Goal: Complete application form

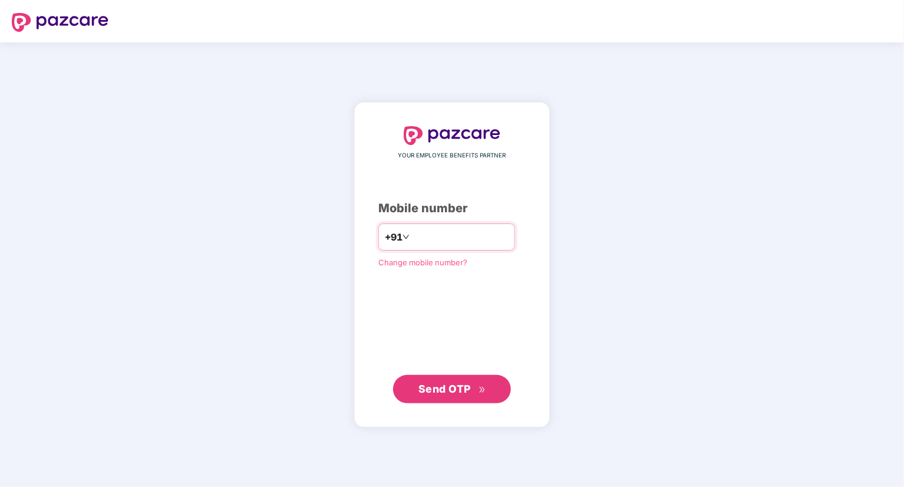
type input "**********"
click at [507, 389] on button "Send OTP" at bounding box center [452, 388] width 118 height 28
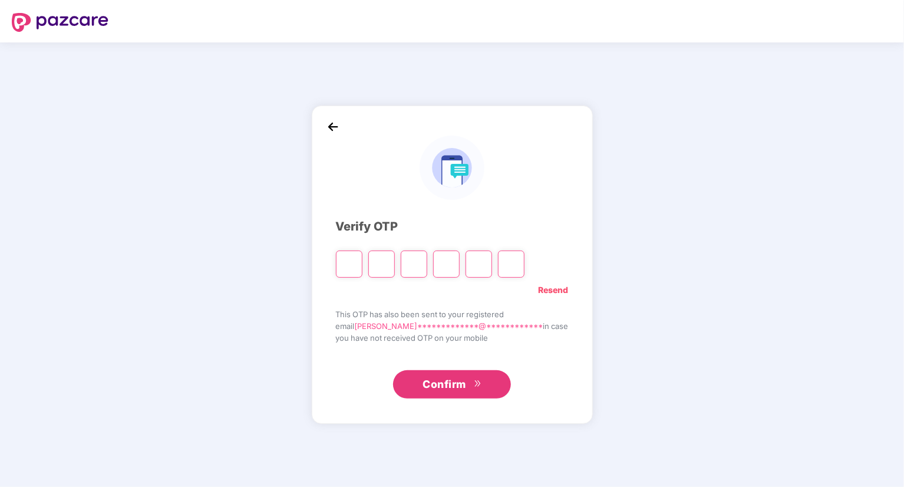
click at [362, 256] on input "Please enter verification code. Digit 1" at bounding box center [349, 263] width 27 height 27
type input "*"
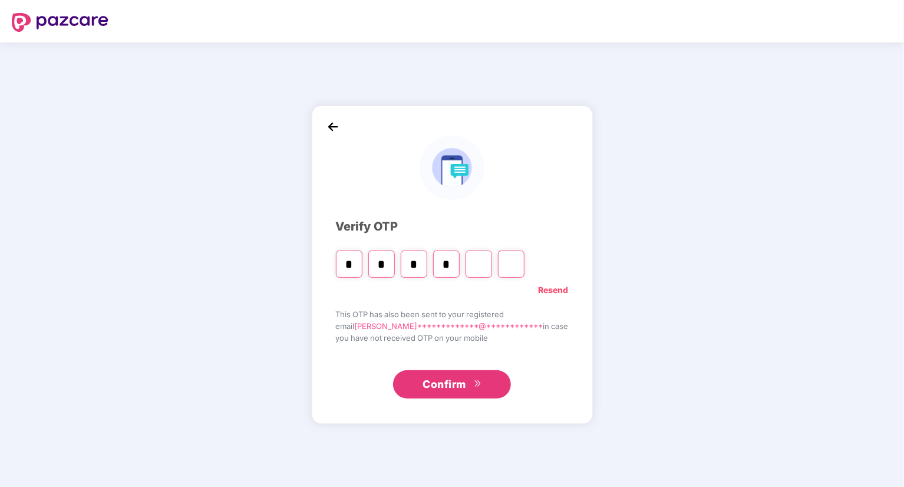
type input "*"
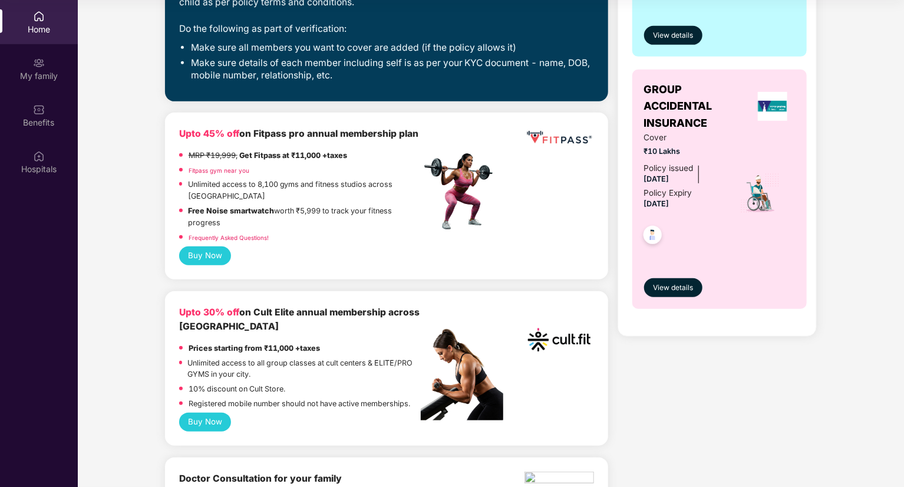
scroll to position [300, 0]
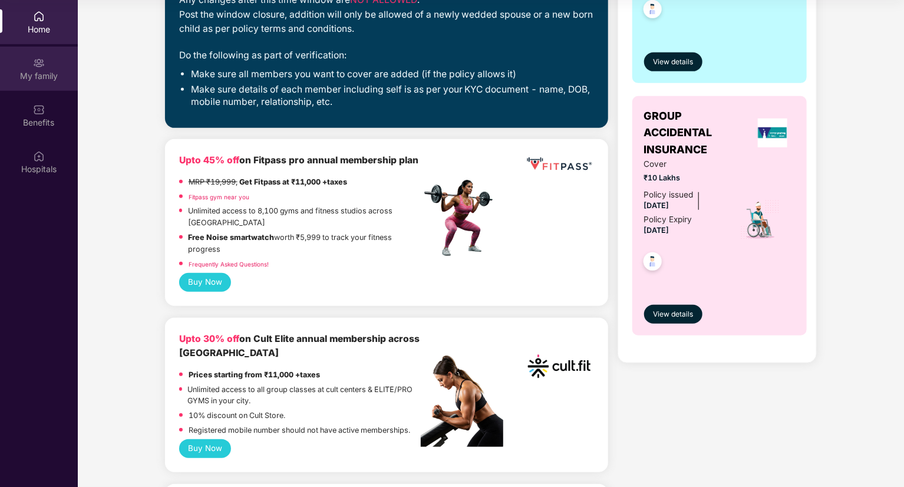
click at [58, 73] on div "My family" at bounding box center [39, 76] width 78 height 12
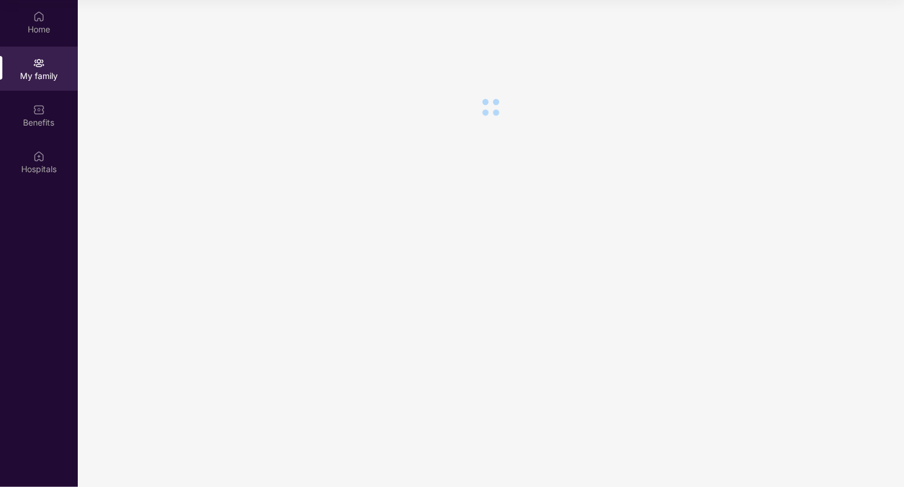
scroll to position [0, 0]
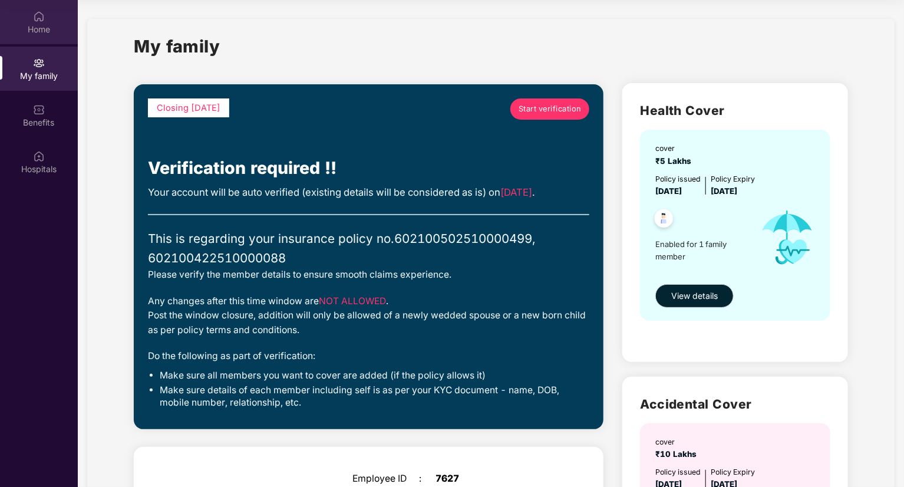
click at [32, 27] on div "Home" at bounding box center [39, 30] width 78 height 12
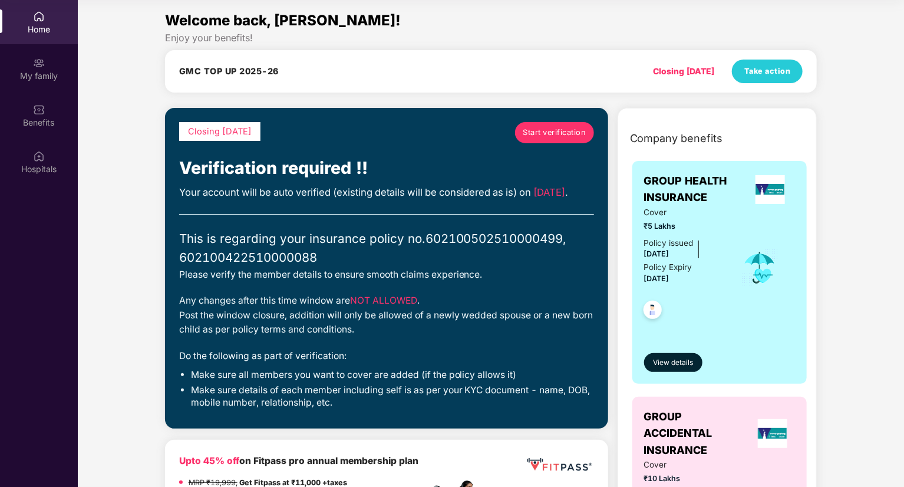
click at [544, 136] on span "Start verification" at bounding box center [553, 133] width 63 height 12
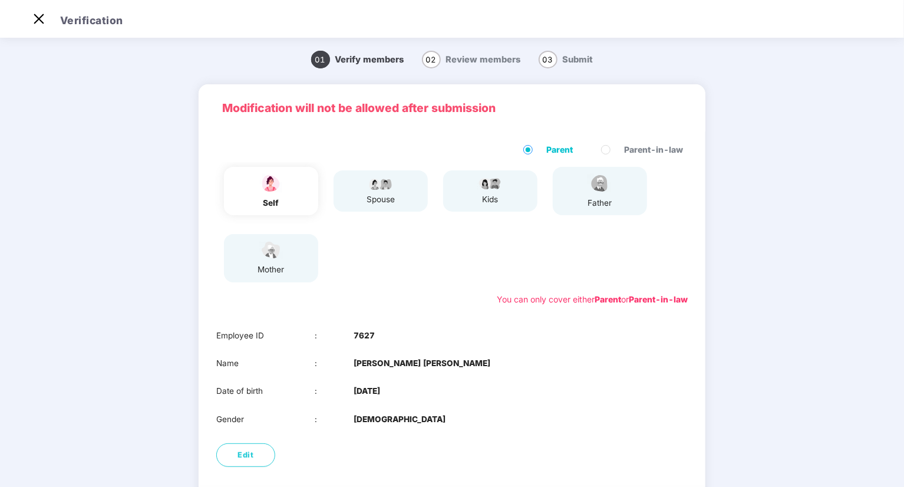
scroll to position [81, 0]
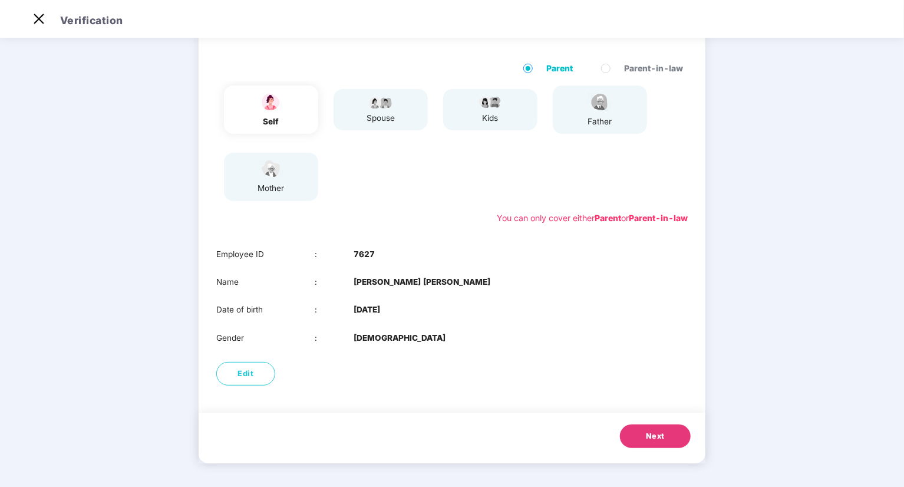
click at [662, 432] on span "Next" at bounding box center [655, 436] width 19 height 12
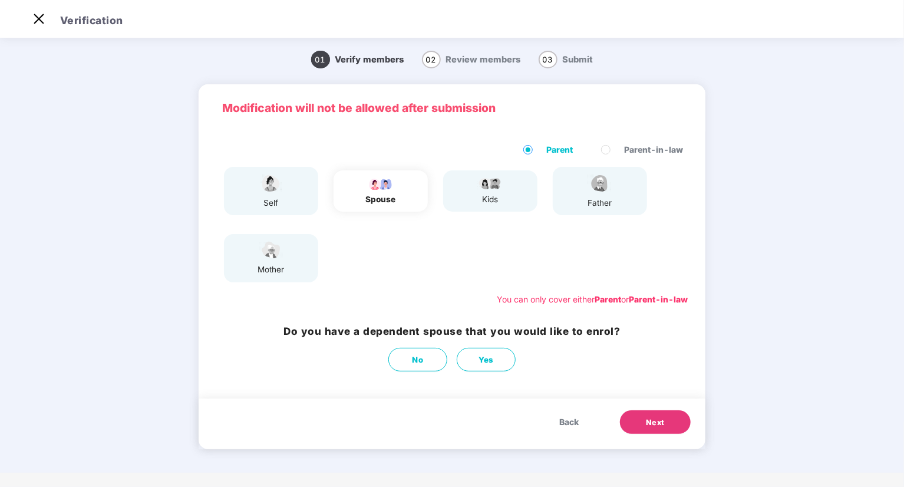
click at [571, 423] on span "Back" at bounding box center [568, 421] width 19 height 13
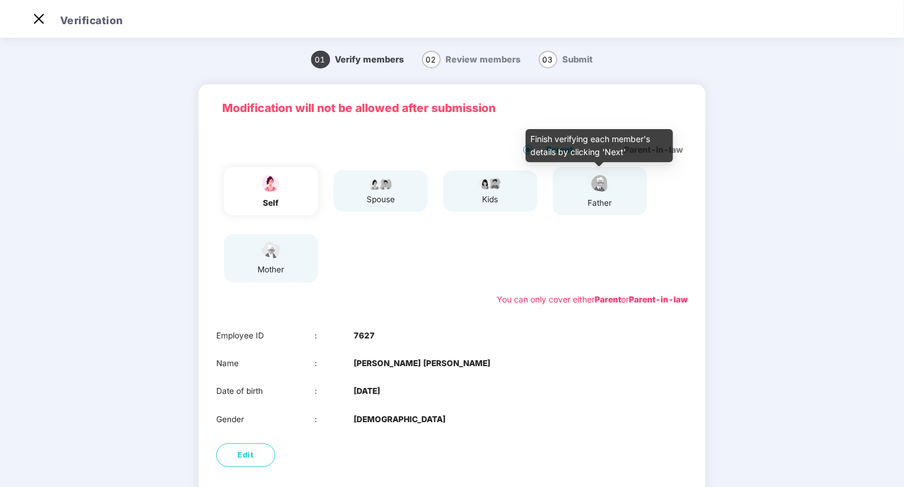
click at [598, 200] on div "father" at bounding box center [599, 203] width 29 height 12
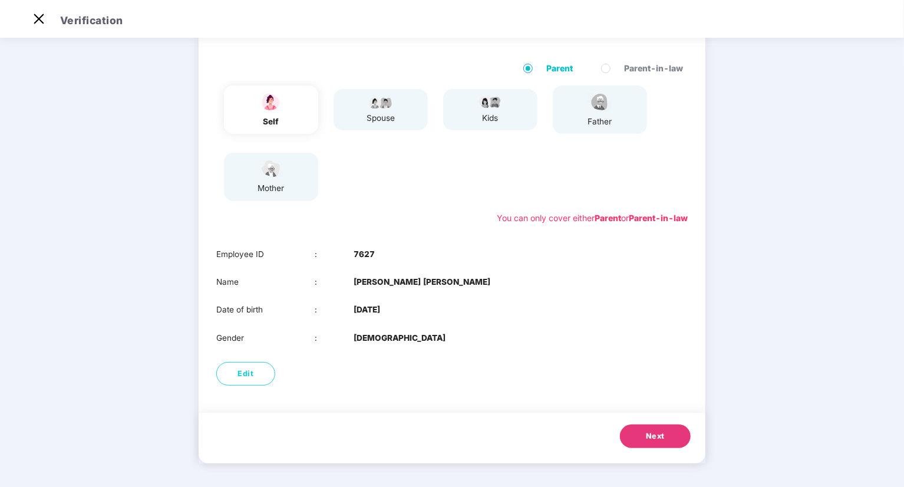
scroll to position [81, 0]
click at [640, 425] on button "Next" at bounding box center [655, 437] width 71 height 24
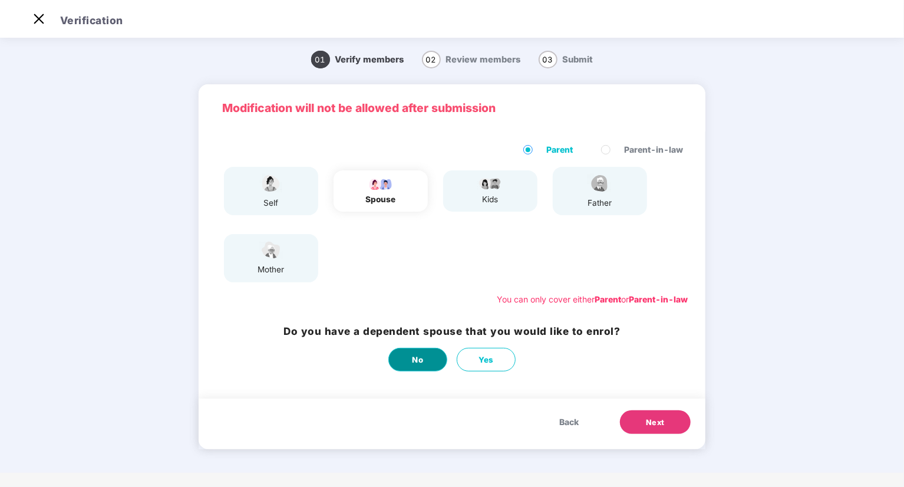
click at [430, 356] on button "No" at bounding box center [417, 360] width 59 height 24
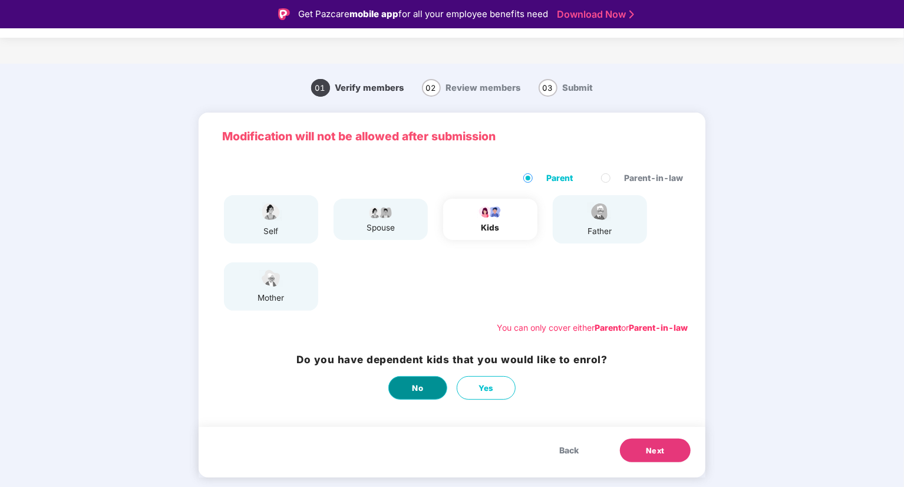
click at [430, 380] on button "No" at bounding box center [417, 388] width 59 height 24
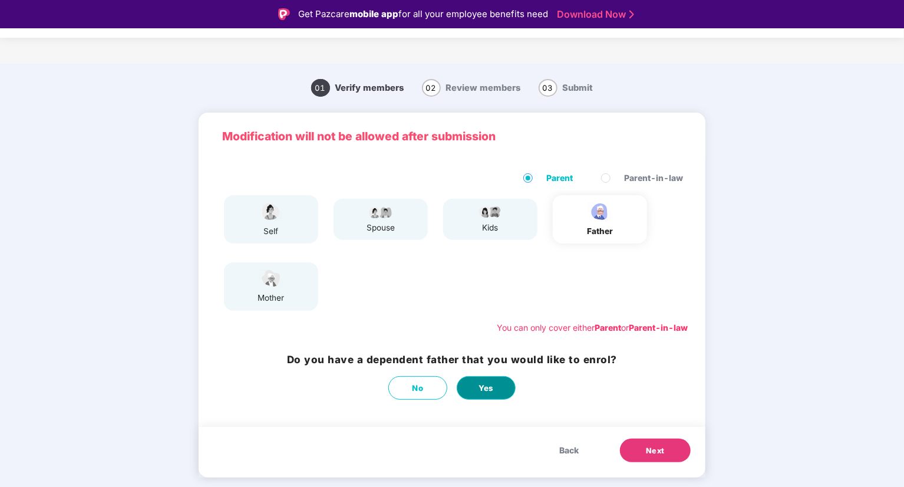
click at [469, 388] on button "Yes" at bounding box center [485, 388] width 59 height 24
select select "****"
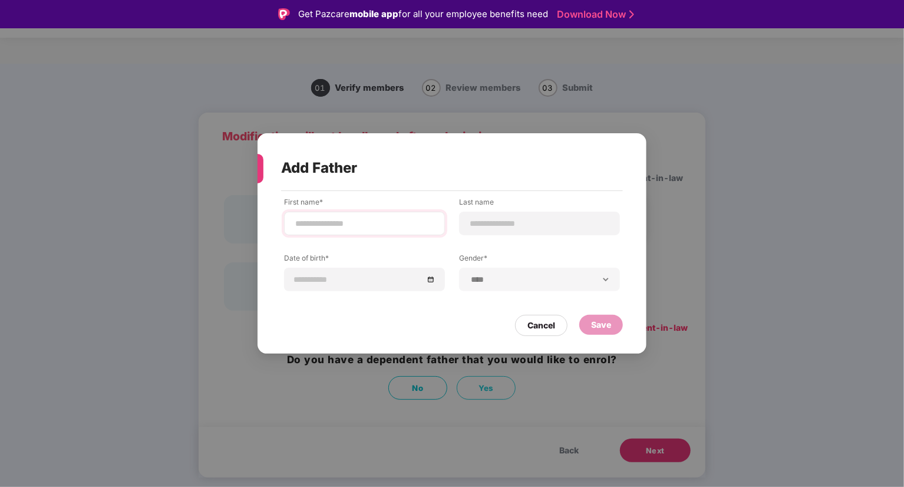
click at [407, 229] on div at bounding box center [364, 223] width 161 height 24
click at [394, 227] on input at bounding box center [364, 223] width 141 height 12
type input "*********"
click at [431, 286] on div at bounding box center [364, 279] width 161 height 24
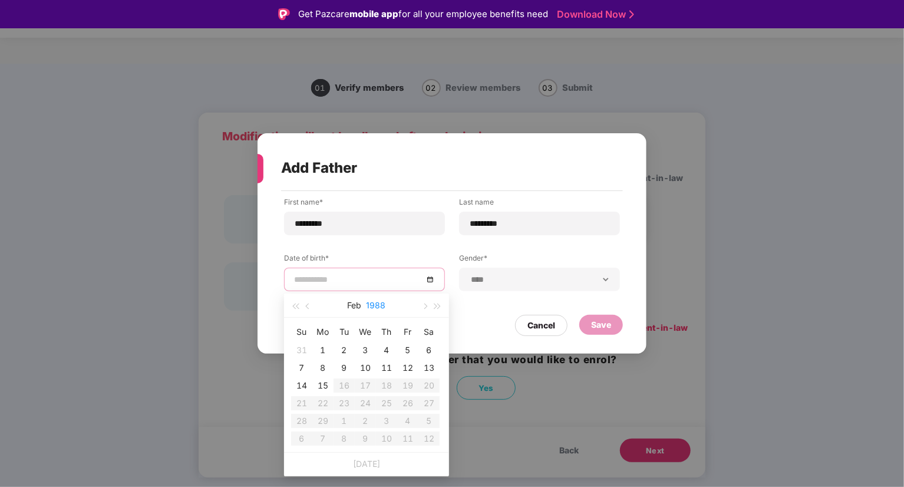
click at [384, 306] on button "1988" at bounding box center [375, 305] width 19 height 24
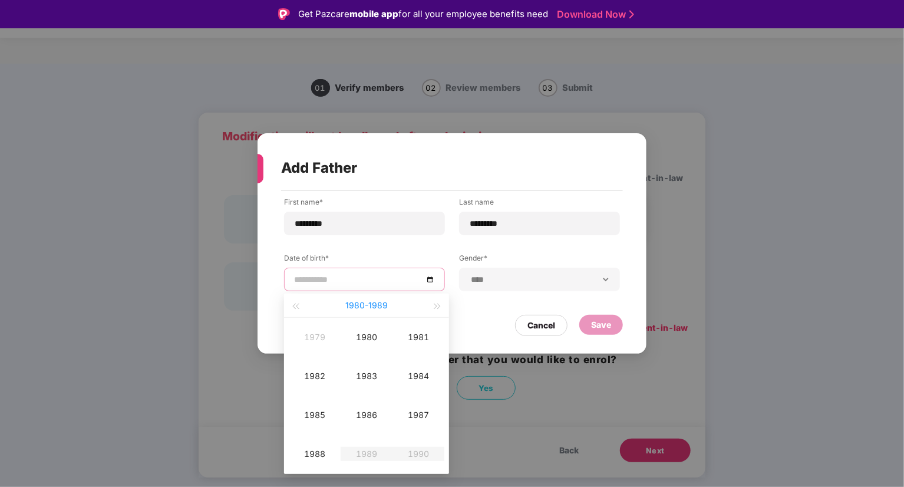
type input "**********"
click at [295, 305] on span "button" at bounding box center [295, 306] width 6 height 6
type input "**********"
click at [434, 339] on div "1971" at bounding box center [418, 337] width 35 height 14
type input "**********"
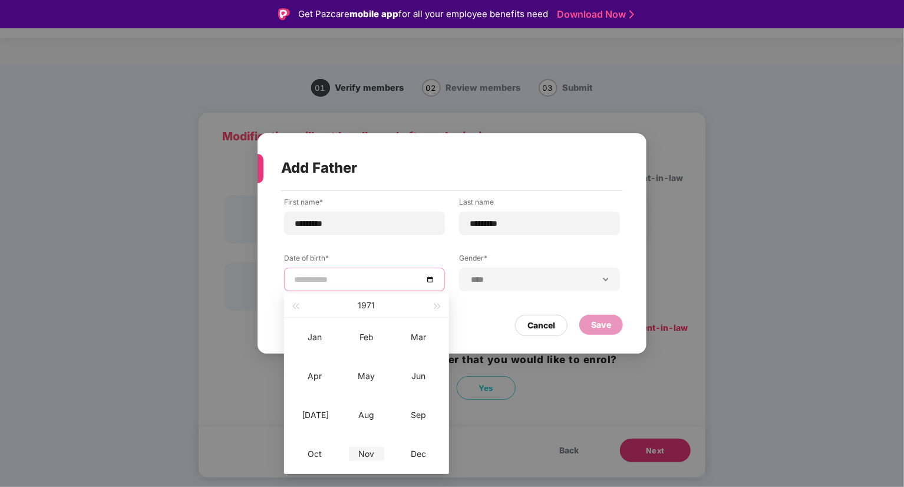
click at [370, 451] on div "Nov" at bounding box center [366, 453] width 35 height 14
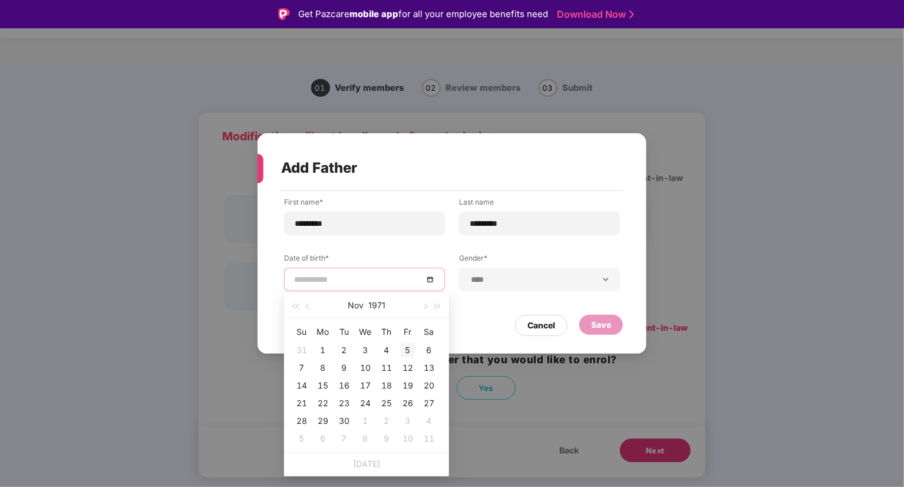
type input "**********"
click at [409, 352] on div "5" at bounding box center [408, 350] width 14 height 14
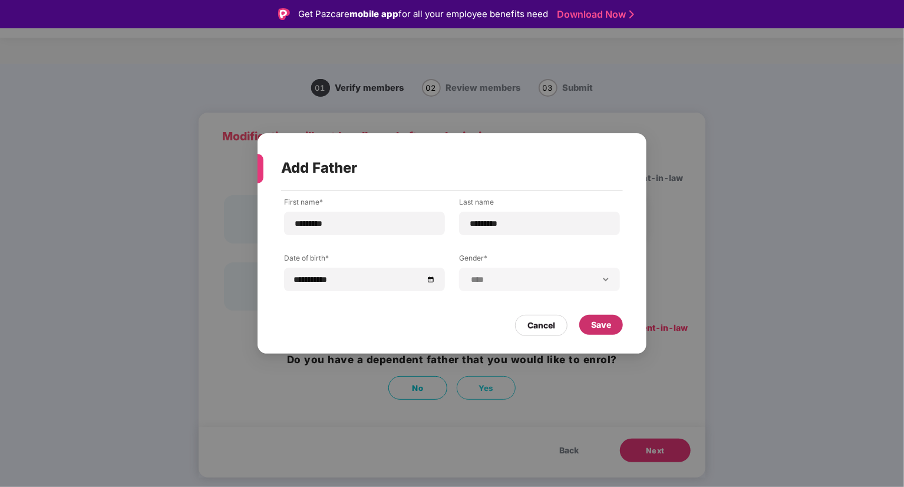
click at [602, 325] on div "Save" at bounding box center [601, 324] width 20 height 13
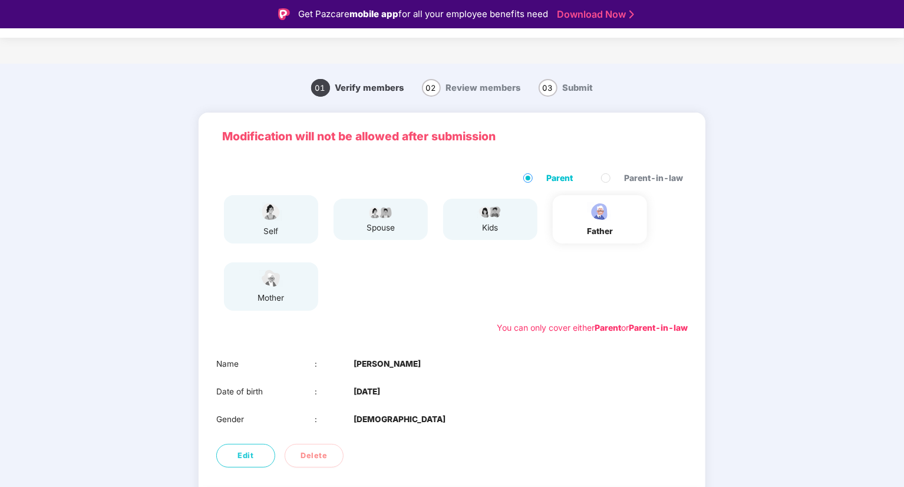
scroll to position [54, 0]
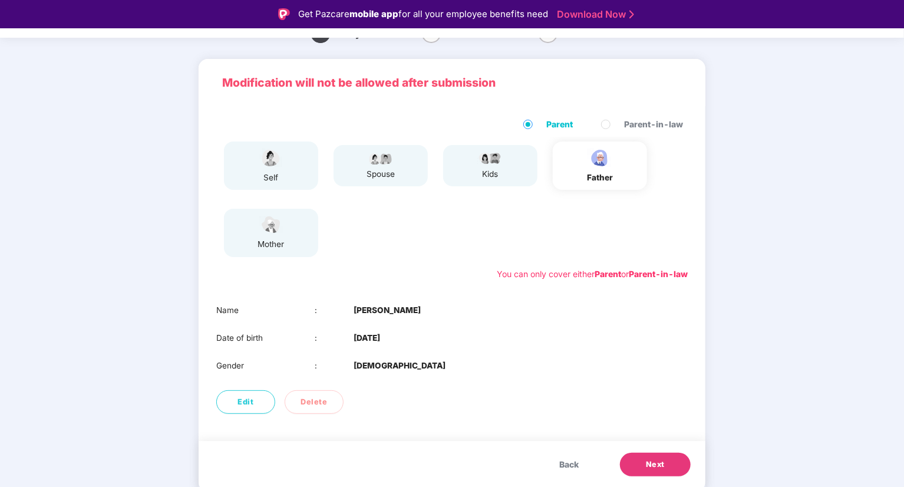
click at [651, 465] on span "Next" at bounding box center [655, 464] width 19 height 12
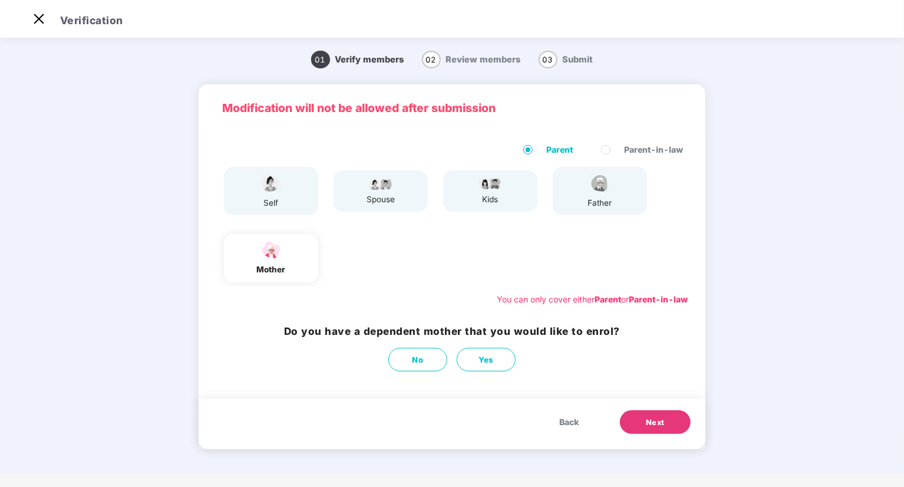
scroll to position [0, 0]
click at [484, 360] on span "Yes" at bounding box center [485, 359] width 15 height 12
select select "******"
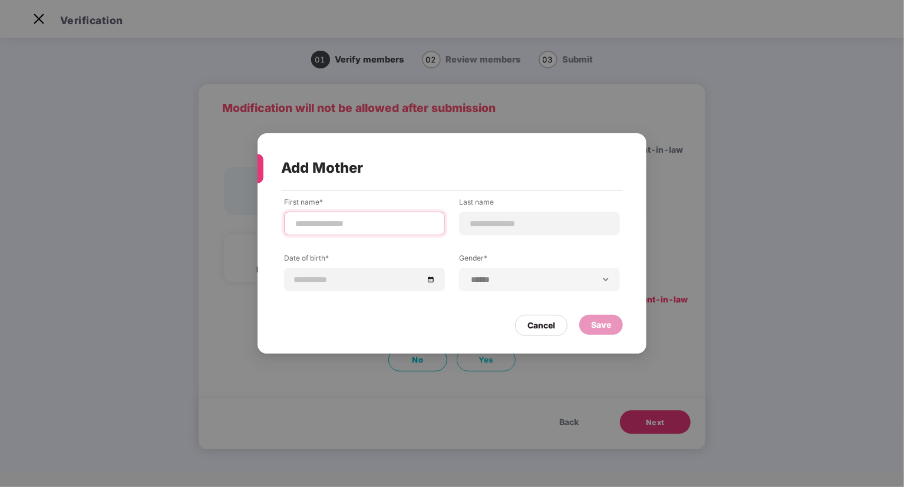
click at [411, 226] on input at bounding box center [364, 223] width 141 height 12
type input "*******"
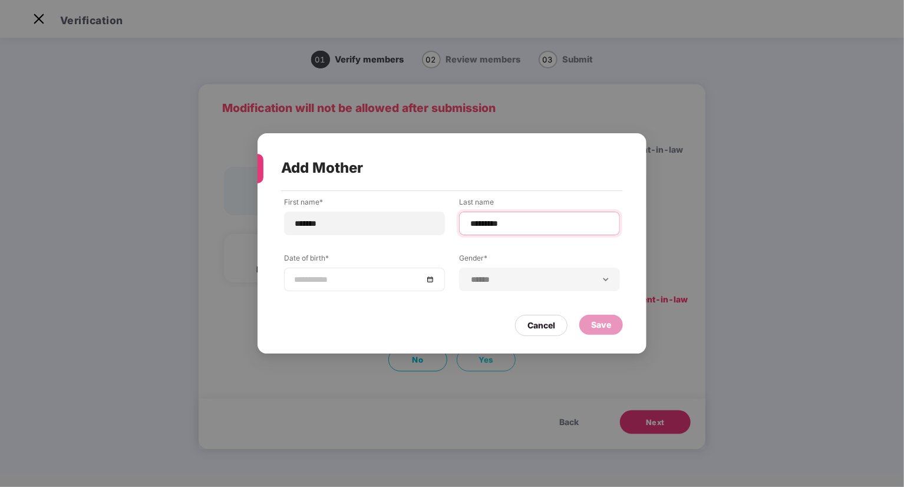
type input "*********"
click at [438, 279] on div at bounding box center [364, 279] width 161 height 24
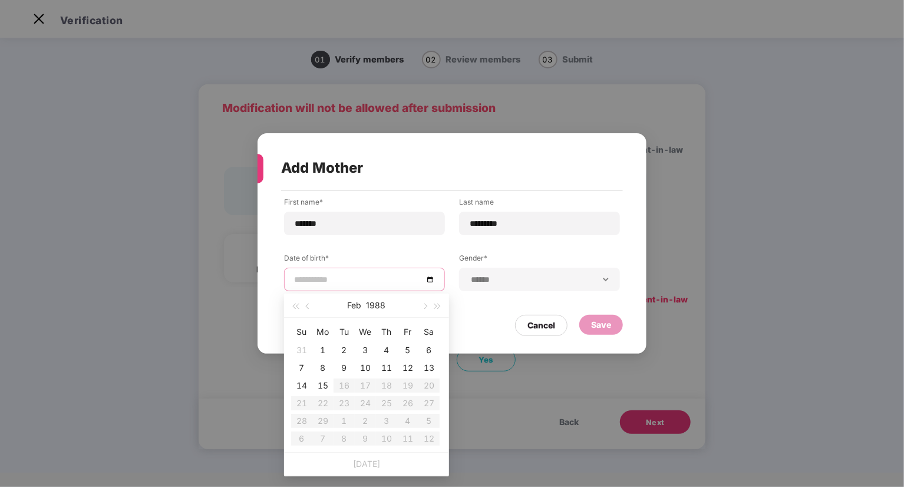
drag, startPoint x: 393, startPoint y: 270, endPoint x: 395, endPoint y: 279, distance: 9.6
click at [395, 279] on div at bounding box center [364, 279] width 161 height 24
click at [395, 279] on input at bounding box center [358, 279] width 129 height 13
click at [382, 303] on button "1988" at bounding box center [375, 305] width 19 height 24
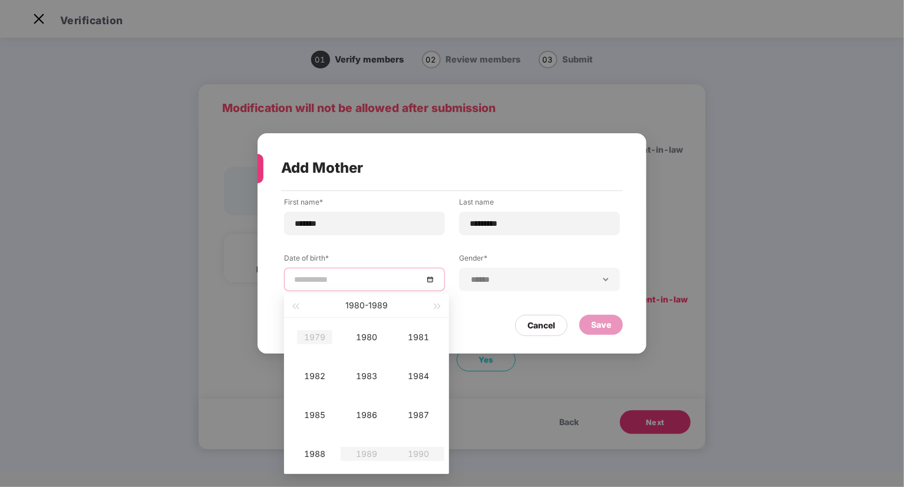
type input "**********"
click at [292, 307] on button "button" at bounding box center [295, 305] width 13 height 24
type input "**********"
click at [371, 414] on div "1976" at bounding box center [366, 415] width 35 height 14
type input "**********"
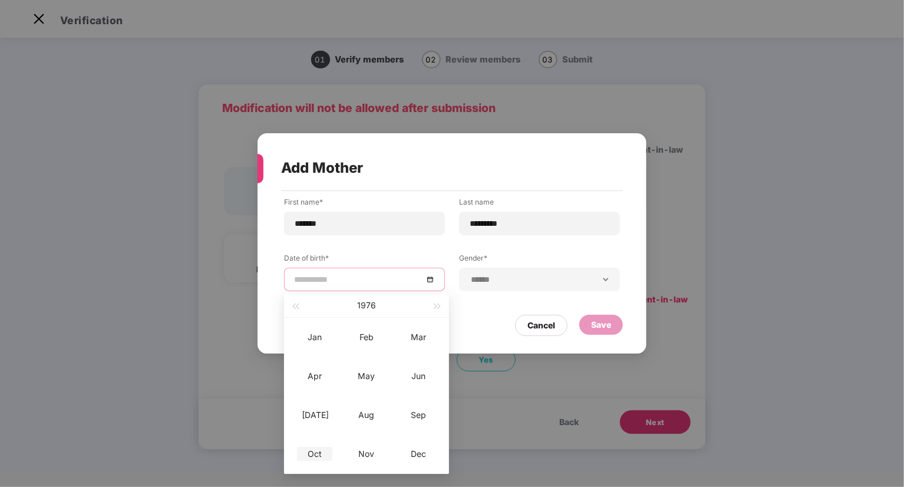
click at [320, 445] on td "Oct" at bounding box center [315, 453] width 52 height 39
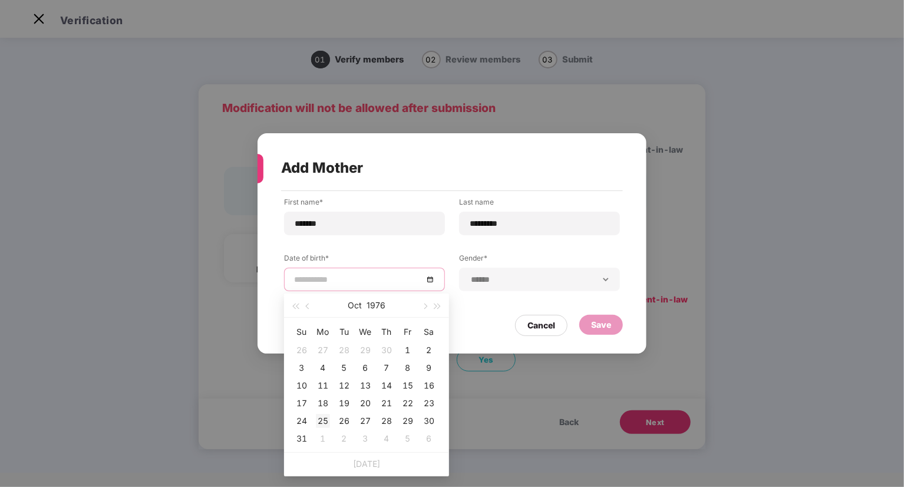
type input "**********"
click at [319, 415] on div "25" at bounding box center [323, 420] width 14 height 14
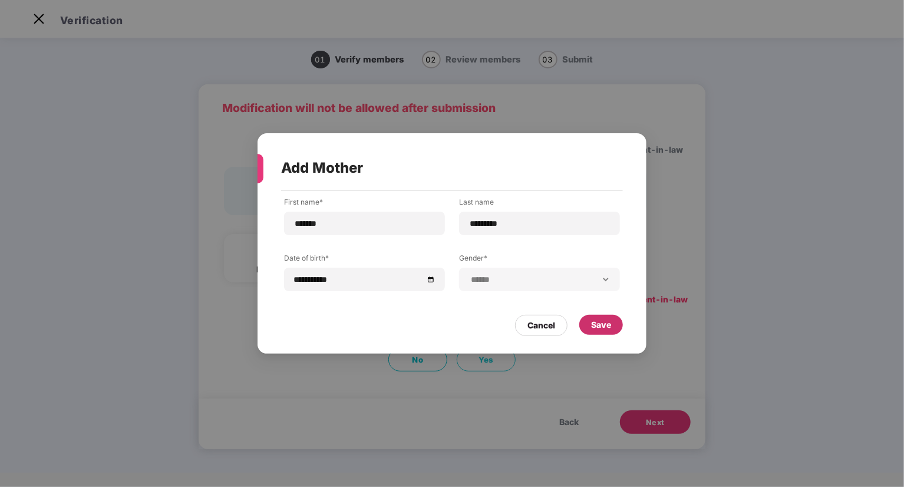
click at [594, 320] on div "Save" at bounding box center [601, 324] width 20 height 13
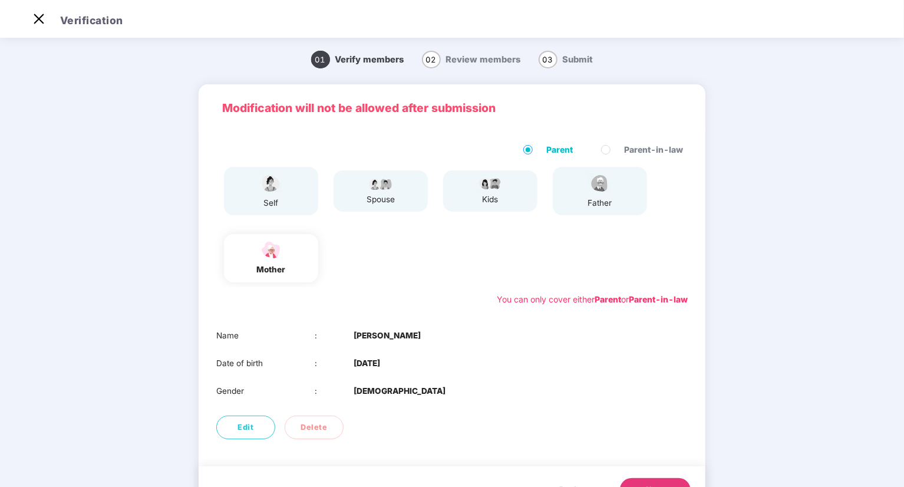
scroll to position [54, 0]
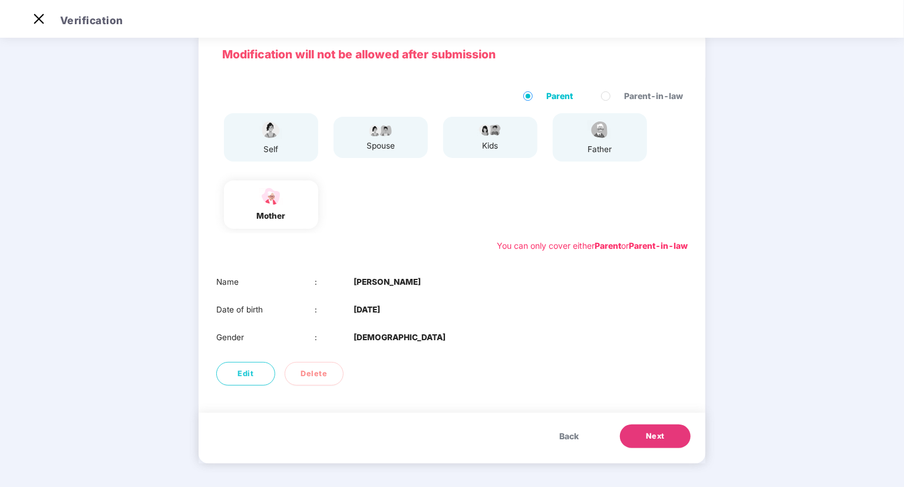
click at [640, 422] on div "Back Next" at bounding box center [451, 437] width 507 height 51
click at [646, 436] on span "Next" at bounding box center [655, 436] width 19 height 12
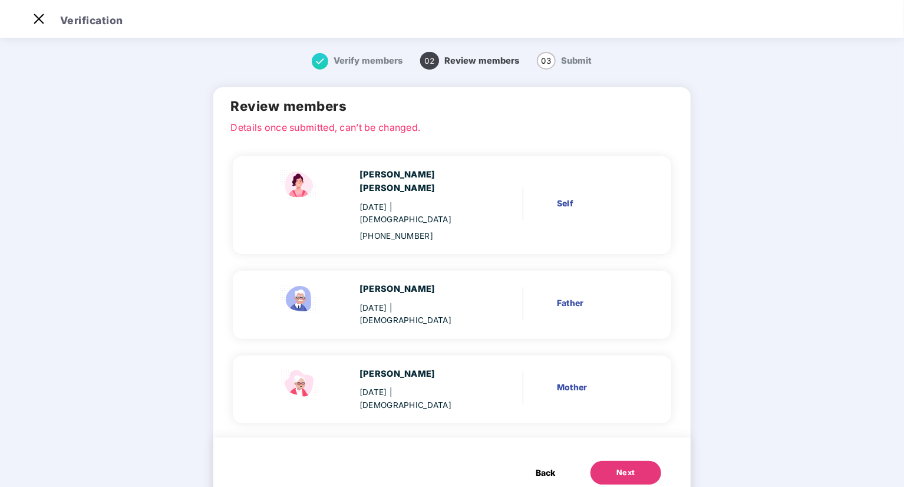
scroll to position [14, 0]
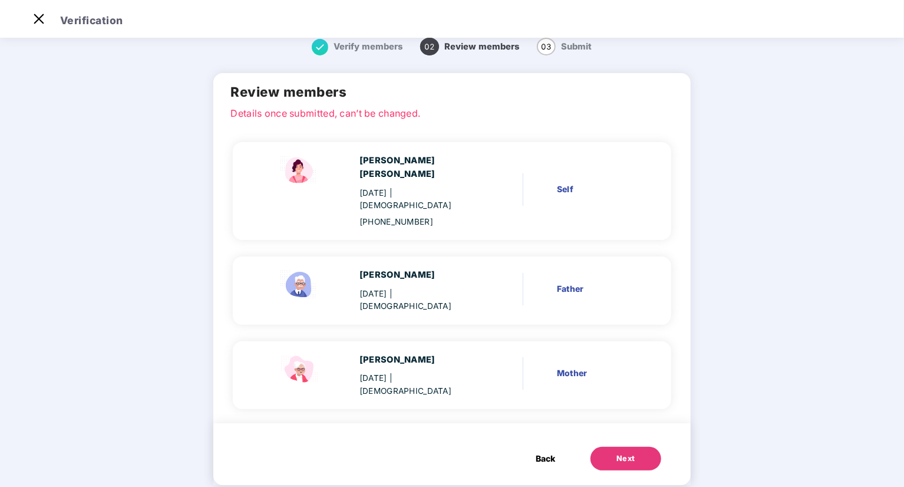
click at [640, 446] on button "Next" at bounding box center [625, 458] width 71 height 24
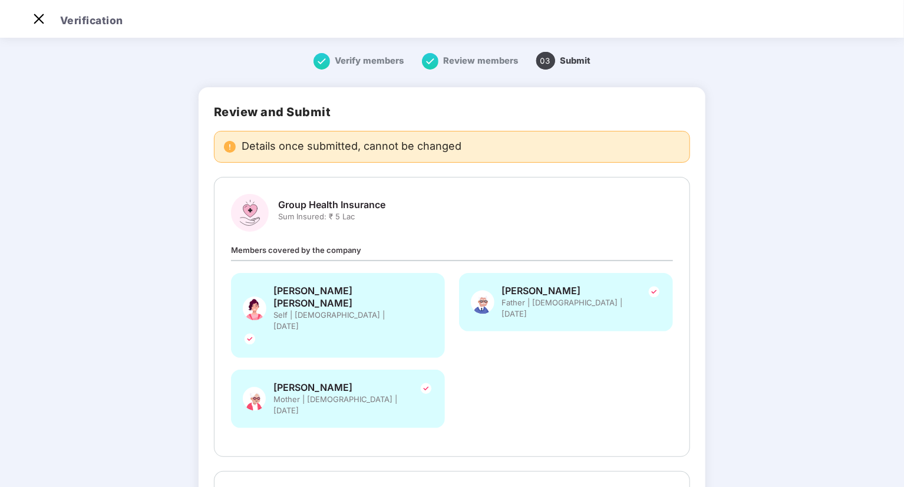
scroll to position [200, 0]
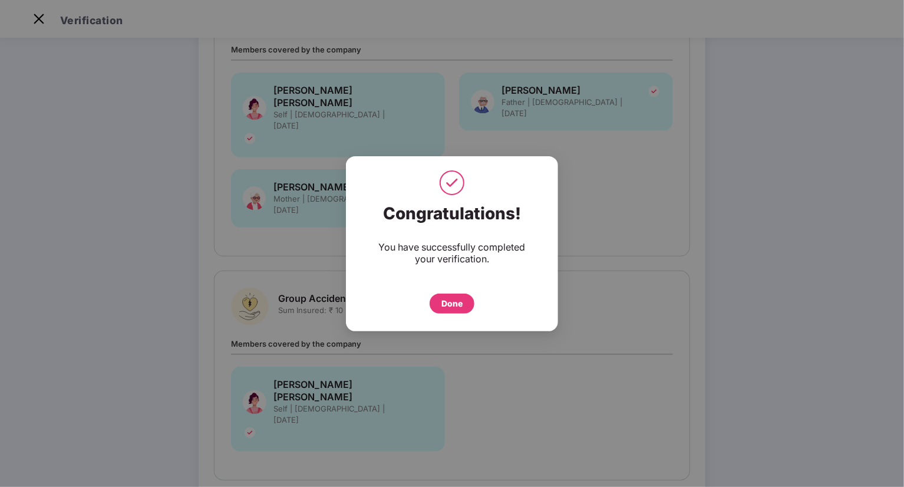
click at [447, 297] on div "Done" at bounding box center [451, 303] width 21 height 13
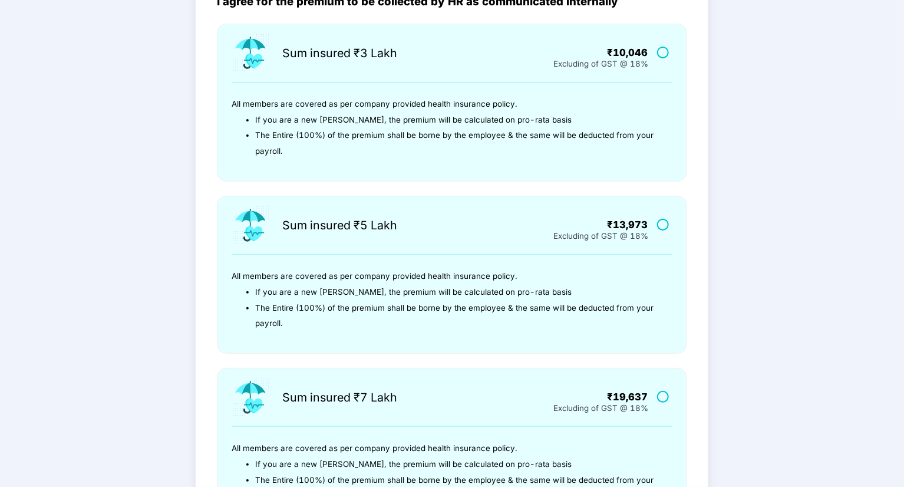
scroll to position [0, 0]
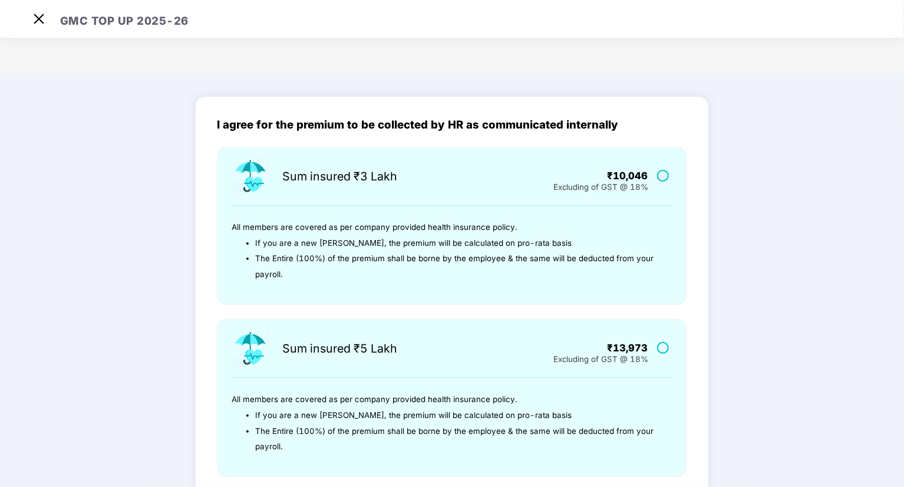
click at [664, 177] on label at bounding box center [664, 175] width 15 height 10
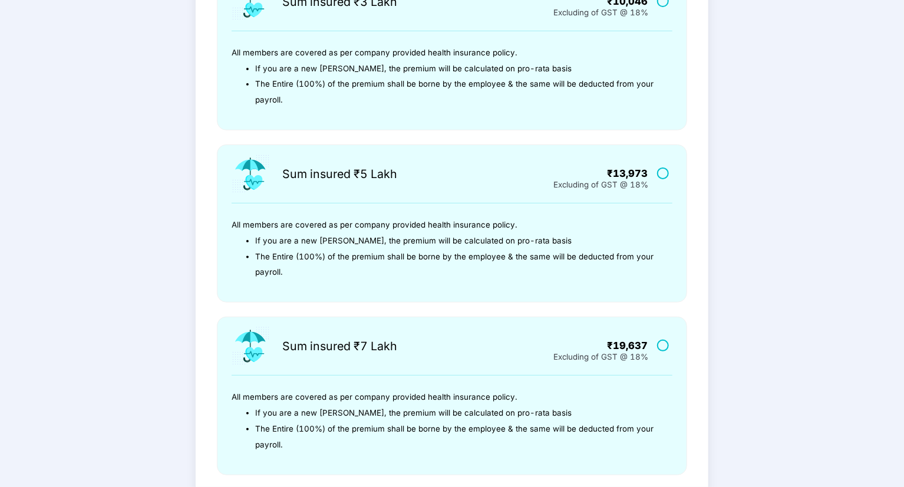
scroll to position [178, 0]
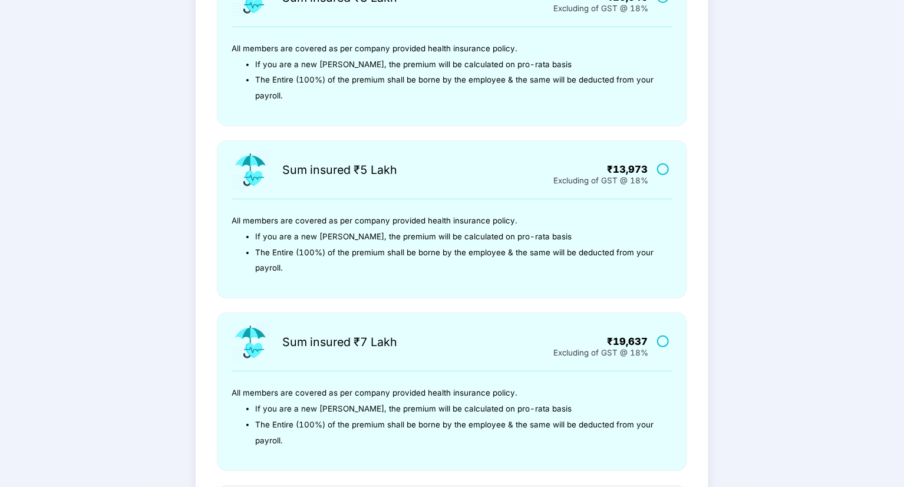
click at [658, 168] on label at bounding box center [664, 169] width 15 height 10
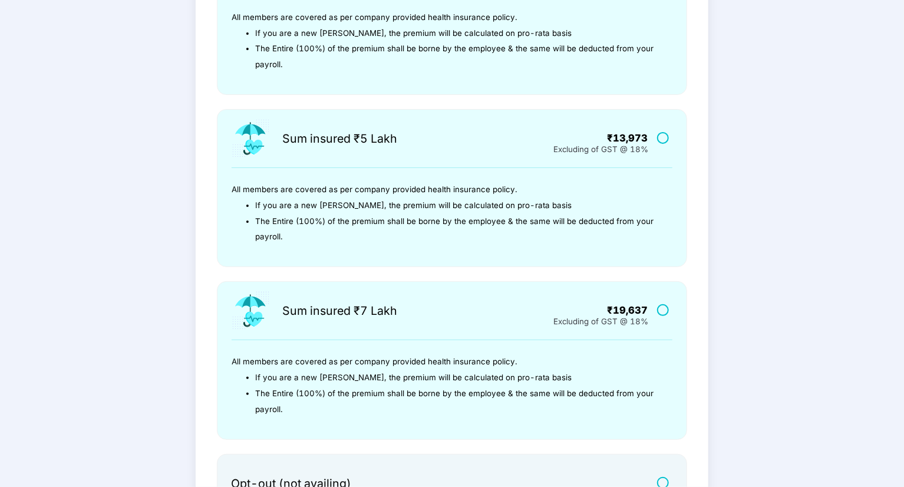
scroll to position [361, 0]
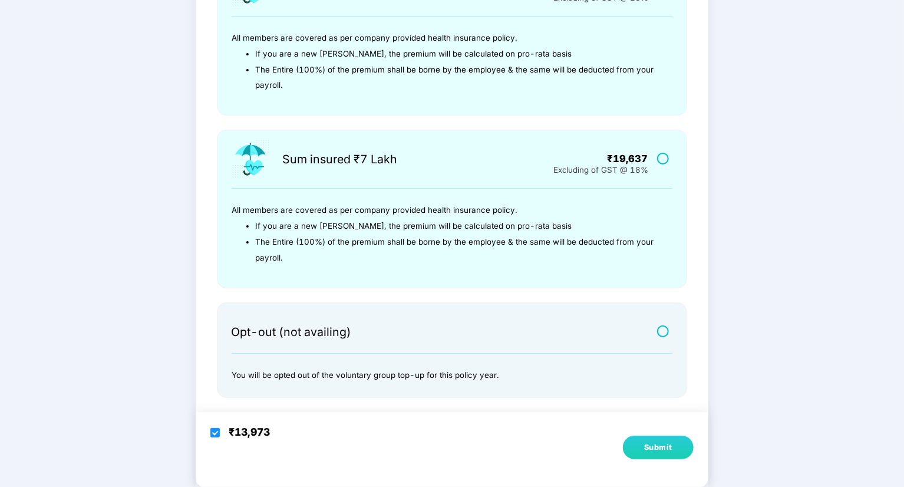
click at [668, 436] on button "Submit" at bounding box center [658, 447] width 71 height 24
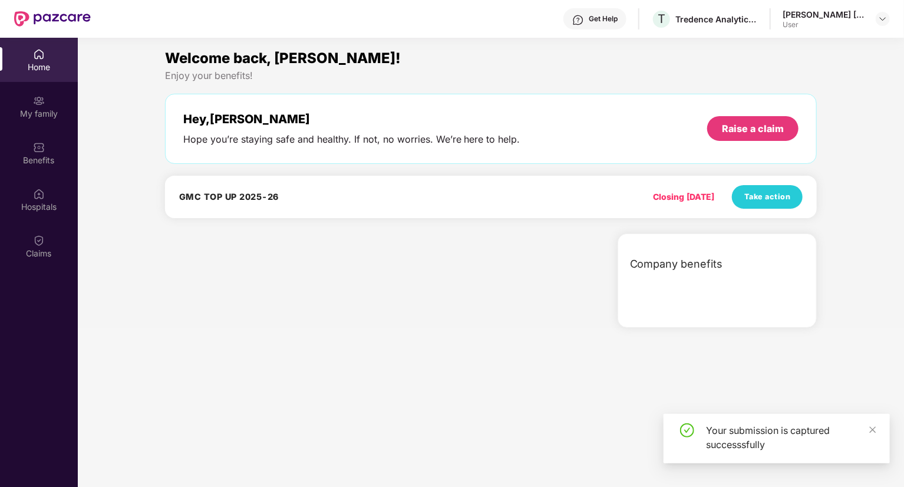
scroll to position [0, 0]
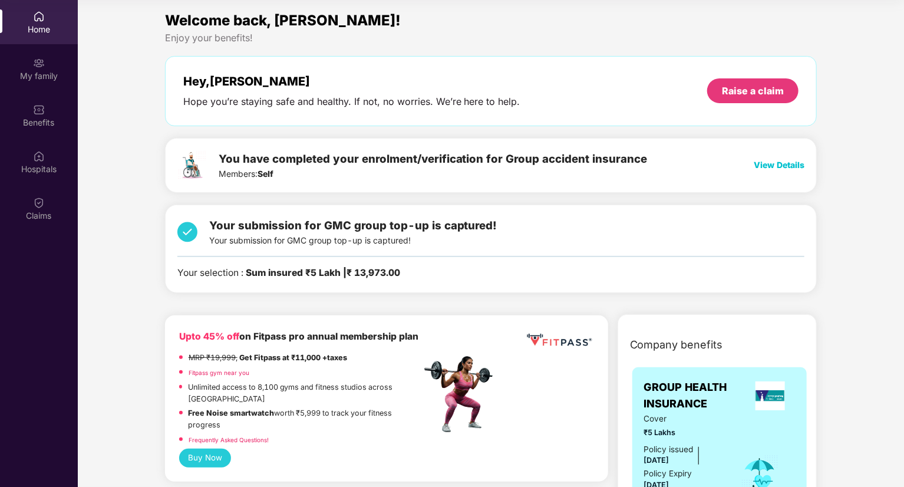
click at [763, 166] on span "View Details" at bounding box center [778, 165] width 51 height 10
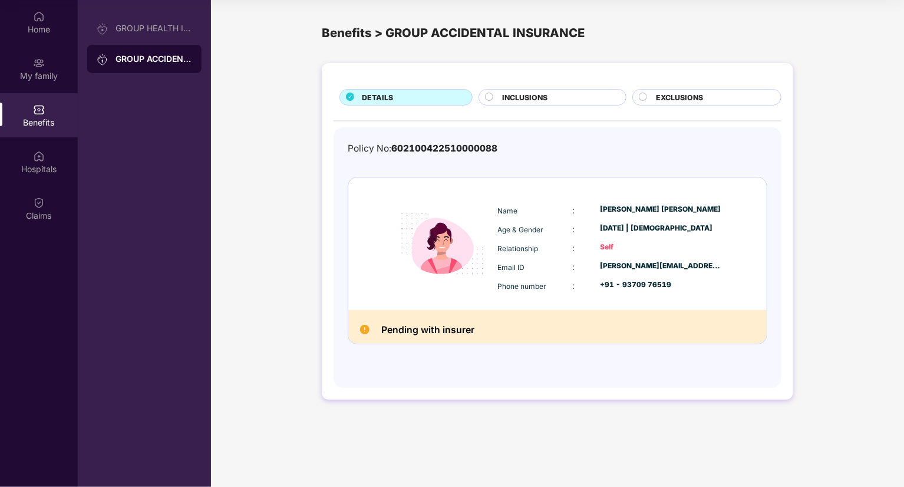
click at [594, 89] on div "INCLUSIONS" at bounding box center [551, 97] width 147 height 16
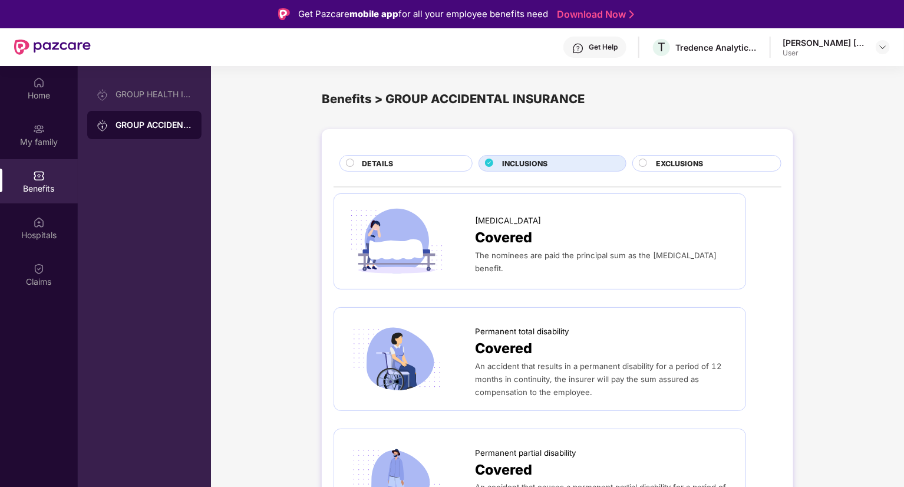
click at [672, 158] on span "EXCLUSIONS" at bounding box center [679, 163] width 47 height 11
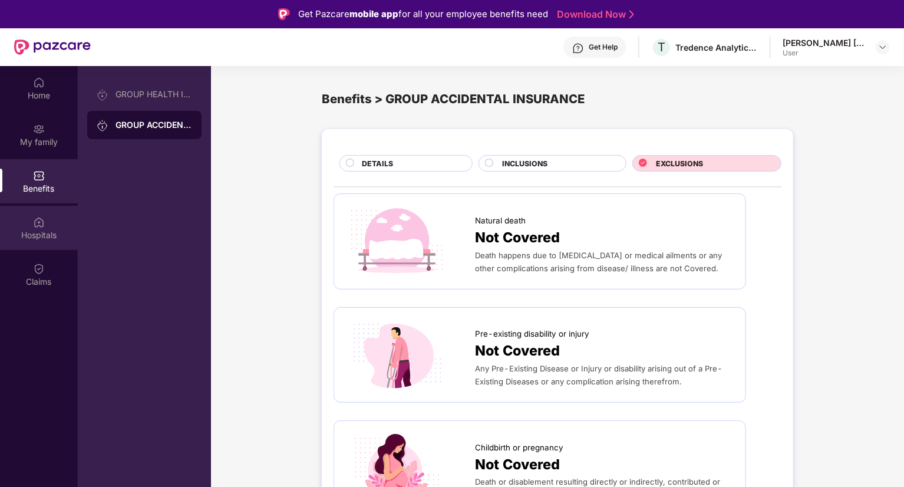
click at [39, 226] on img at bounding box center [39, 222] width 12 height 12
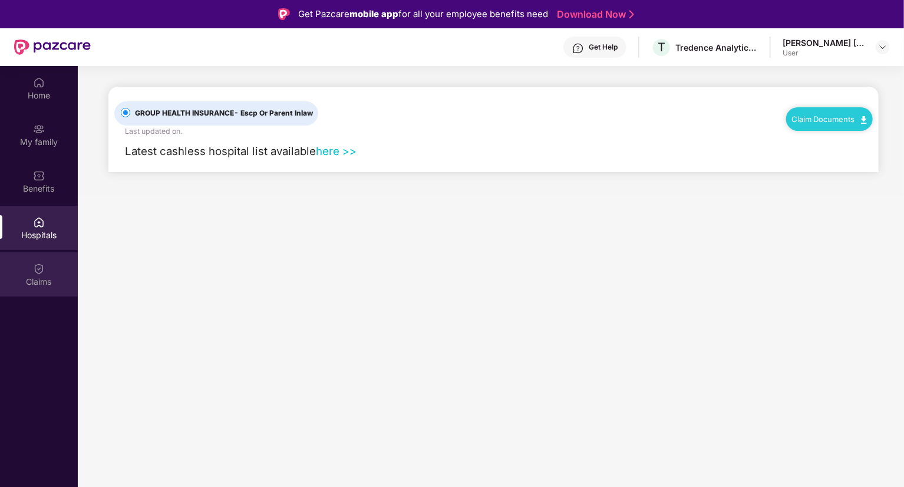
click at [42, 286] on div "Claims" at bounding box center [39, 282] width 78 height 12
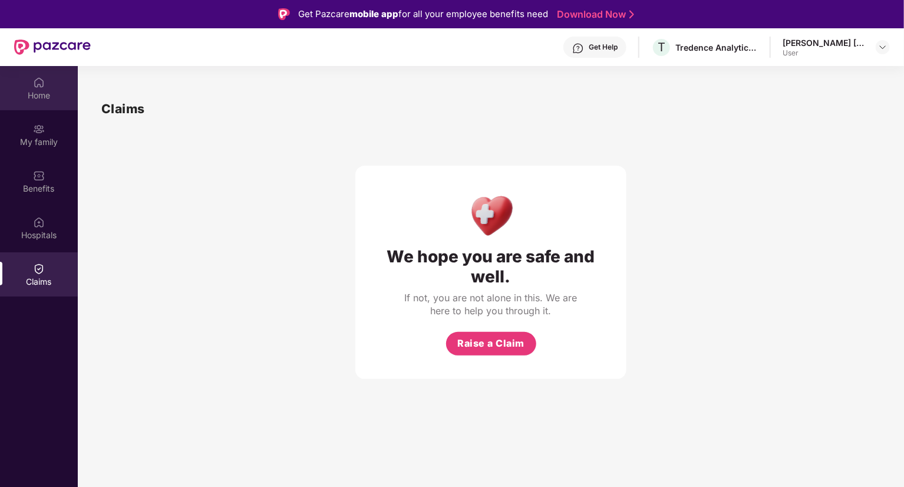
click at [46, 88] on div "Home" at bounding box center [39, 88] width 78 height 44
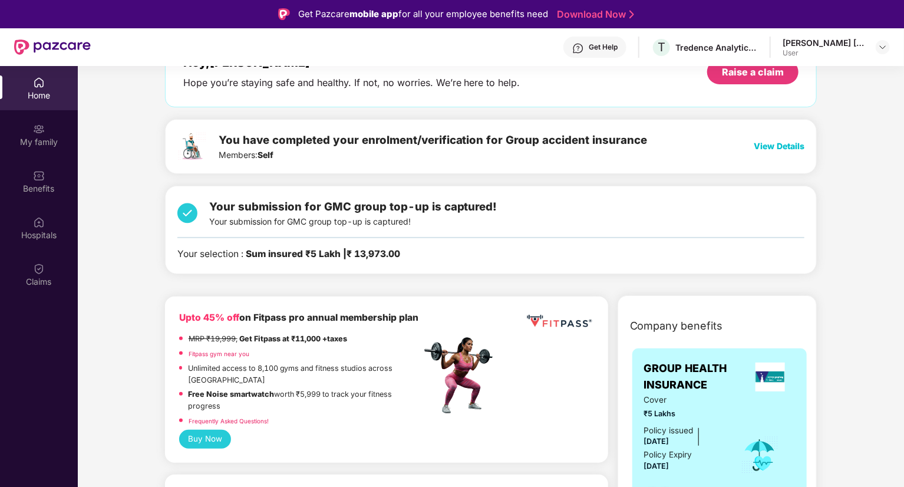
scroll to position [86, 0]
